Goal: Find specific page/section: Find specific page/section

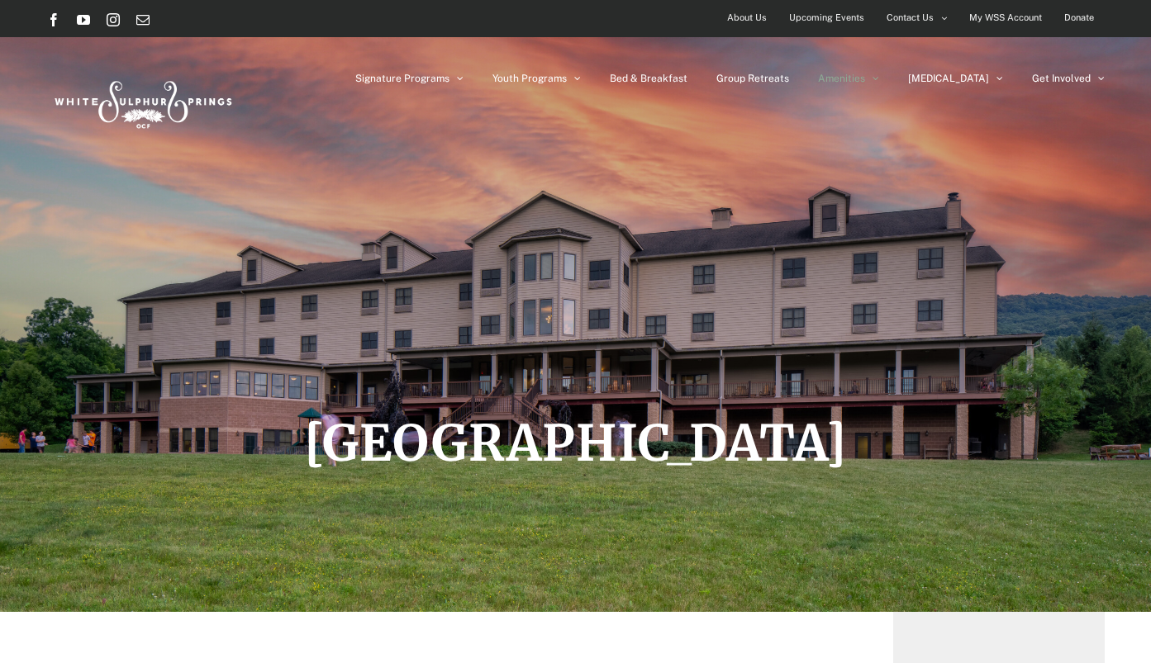
scroll to position [8, 0]
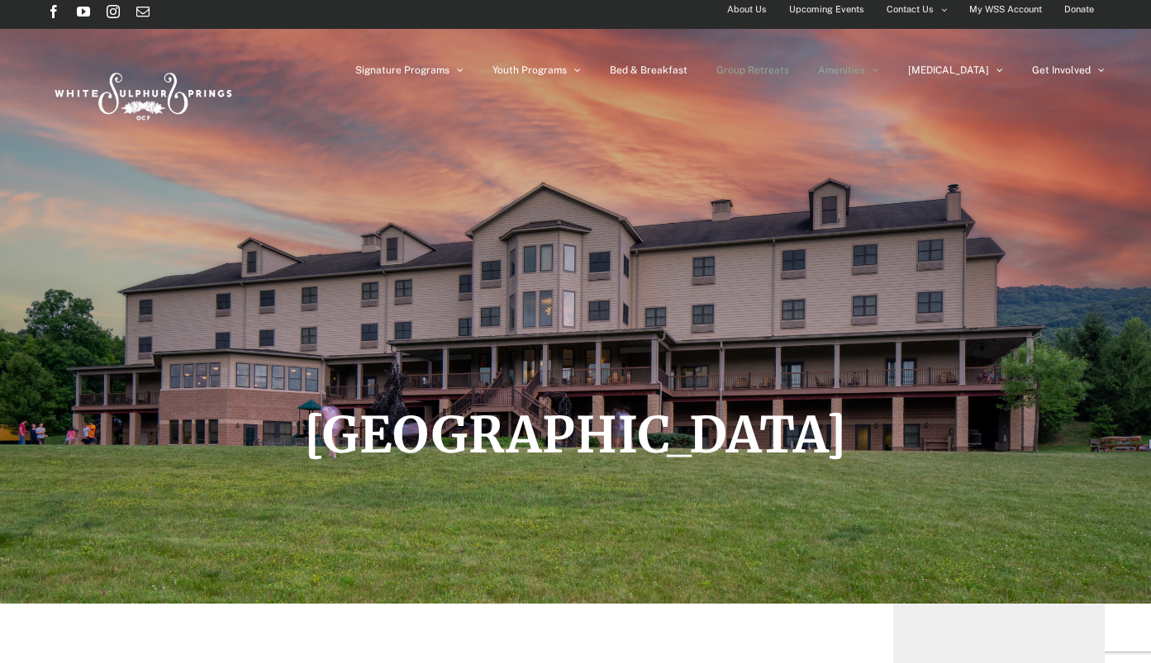
click at [789, 71] on span "Group Retreats" at bounding box center [752, 70] width 73 height 10
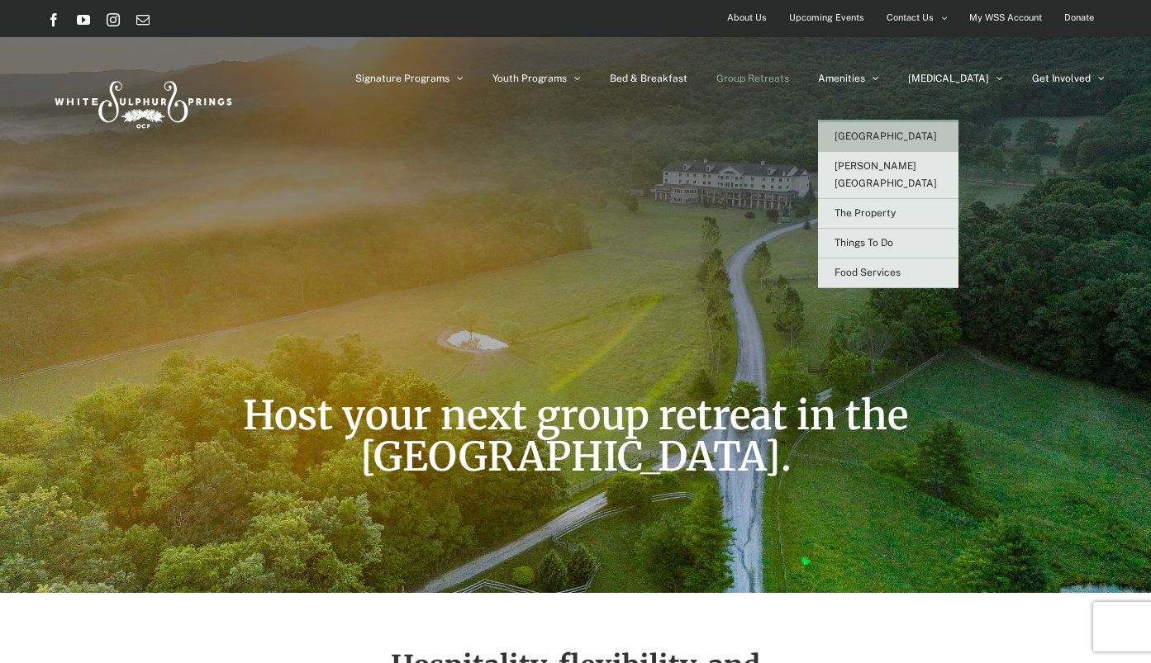
click at [934, 135] on span "[GEOGRAPHIC_DATA]" at bounding box center [885, 137] width 102 height 12
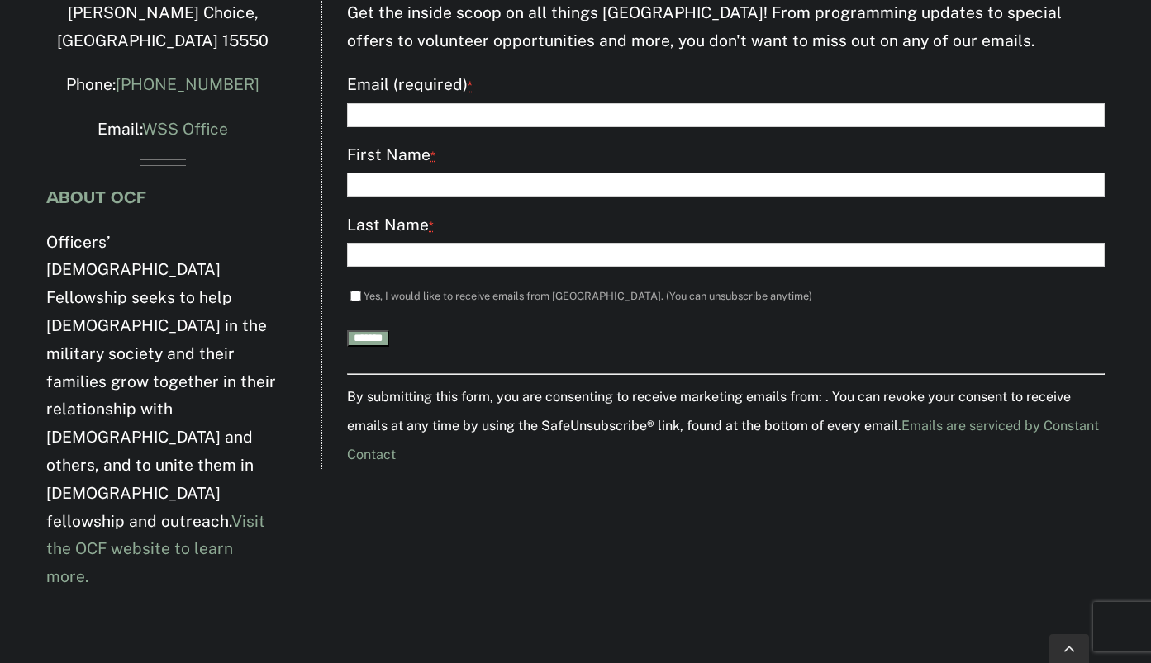
scroll to position [2511, 0]
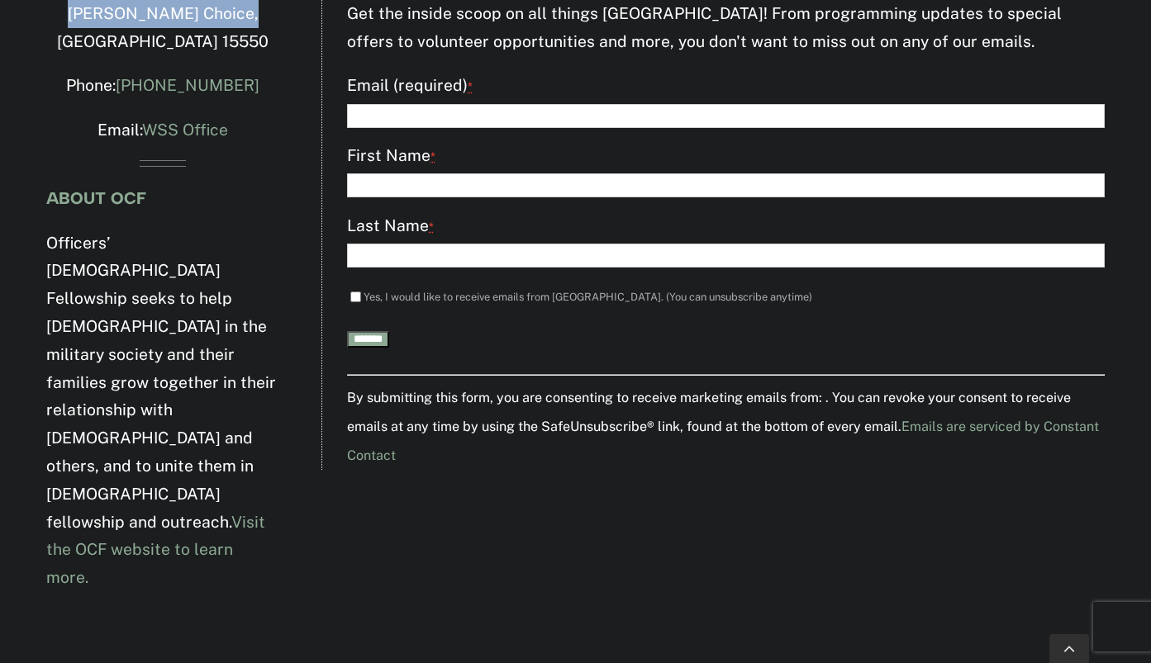
drag, startPoint x: 69, startPoint y: 196, endPoint x: 269, endPoint y: 280, distance: 217.0
click at [270, 282] on div "CONTACT INFO [STREET_ADDRESS][PERSON_NAME] Phone: [PHONE_NUMBER] Email: WSS Off…" at bounding box center [162, 255] width 233 height 676
drag, startPoint x: 282, startPoint y: 287, endPoint x: 72, endPoint y: 200, distance: 227.1
click at [72, 200] on div "CONTACT INFO [STREET_ADDRESS][PERSON_NAME] Phone: [PHONE_NUMBER] Email: WSS Off…" at bounding box center [163, 251] width 275 height 714
